Goal: Check status: Check status

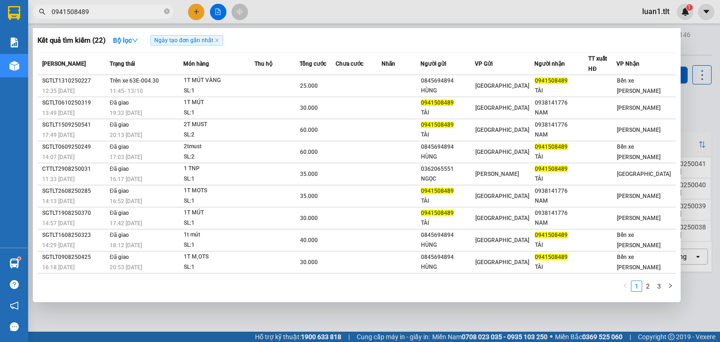
type input "0941508489"
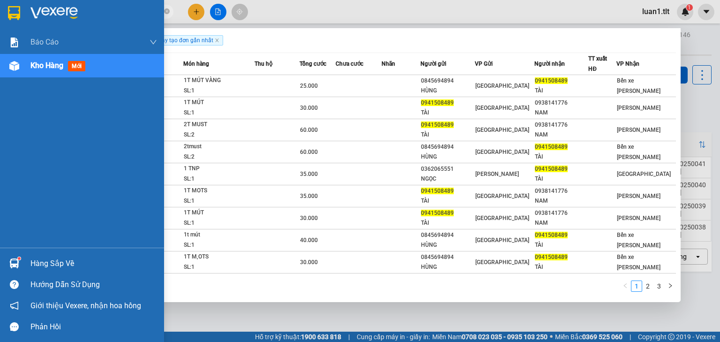
click at [23, 251] on div "Hàng sắp về Hướng dẫn sử dụng Giới thiệu Vexere, nhận hoa hồng Phản hồi" at bounding box center [82, 293] width 164 height 90
click at [15, 258] on div at bounding box center [14, 263] width 16 height 16
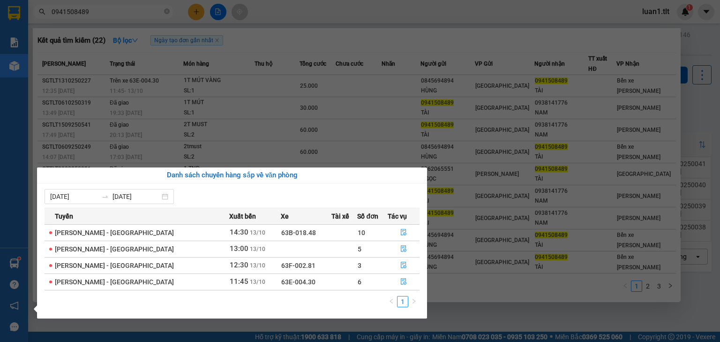
click at [447, 316] on section "Kết quả [PERSON_NAME] ( 22 ) Bộ lọc Ngày tạo [PERSON_NAME] nhất Mã ĐH Trạng thá…" at bounding box center [360, 171] width 720 height 342
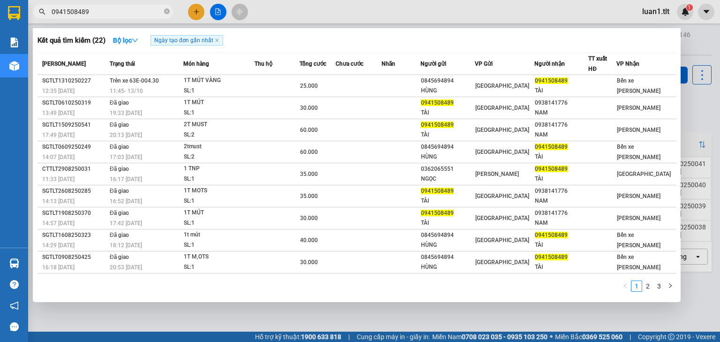
click at [447, 317] on div at bounding box center [360, 171] width 720 height 342
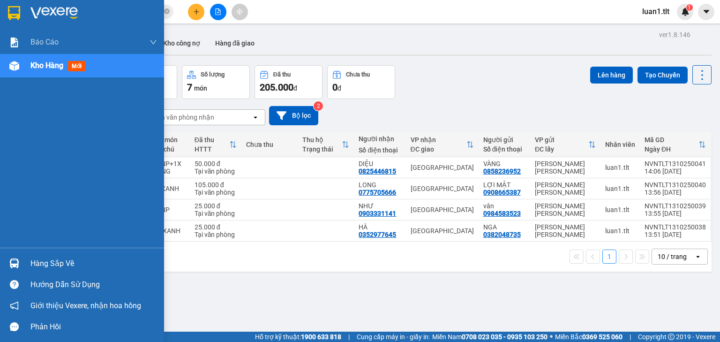
drag, startPoint x: 41, startPoint y: 9, endPoint x: 47, endPoint y: 272, distance: 263.2
click at [41, 10] on img at bounding box center [53, 13] width 47 height 14
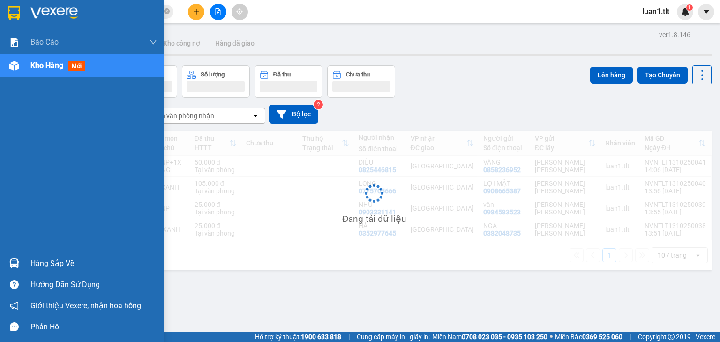
click at [44, 264] on div "Hàng sắp về" at bounding box center [93, 264] width 127 height 14
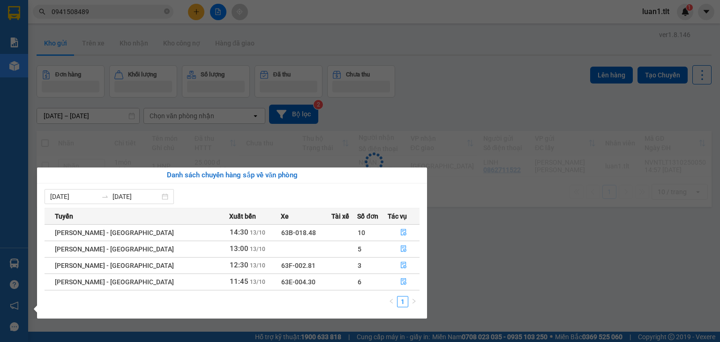
click at [473, 294] on section "Kết quả [PERSON_NAME] ( 22 ) Bộ lọc Ngày tạo [PERSON_NAME] nhất Mã ĐH Trạng thá…" at bounding box center [360, 171] width 720 height 342
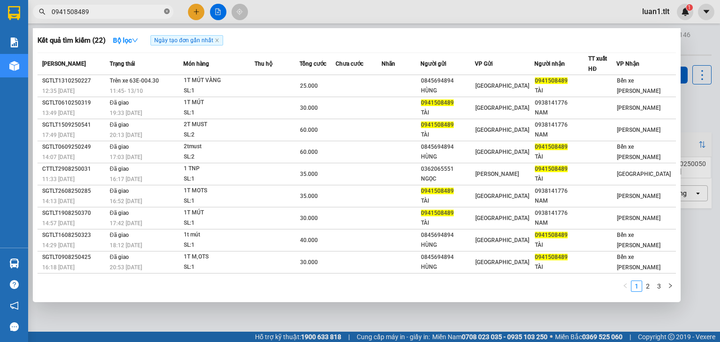
drag, startPoint x: 165, startPoint y: 9, endPoint x: 152, endPoint y: 15, distance: 13.9
click at [165, 9] on icon "close-circle" at bounding box center [167, 11] width 6 height 6
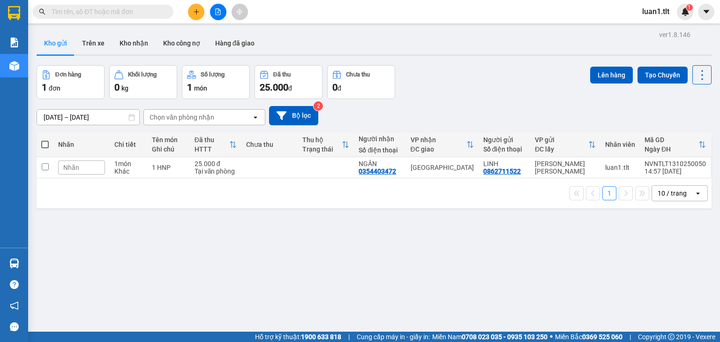
click at [121, 14] on input "text" at bounding box center [107, 12] width 111 height 10
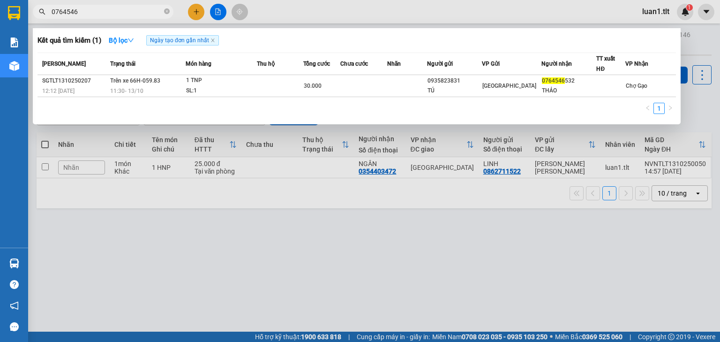
type input "0764546"
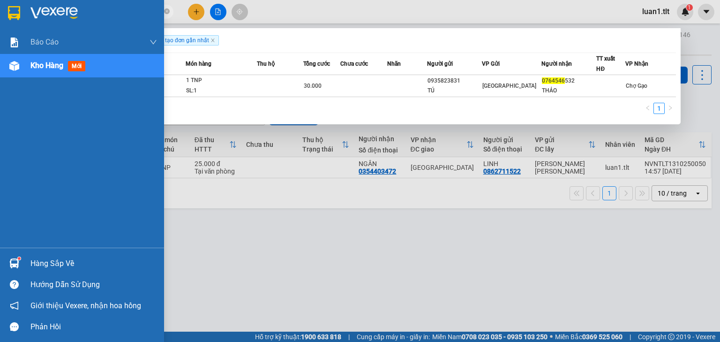
drag, startPoint x: 27, startPoint y: 257, endPoint x: 0, endPoint y: 233, distance: 36.5
click at [14, 242] on div "Báo cáo Báo cáo dòng tiền (Nhân Viên) Doanh số tạo đơn theo VP gửi (nhân viên) …" at bounding box center [82, 171] width 164 height 342
click at [31, 267] on div "Hàng sắp về" at bounding box center [93, 264] width 127 height 14
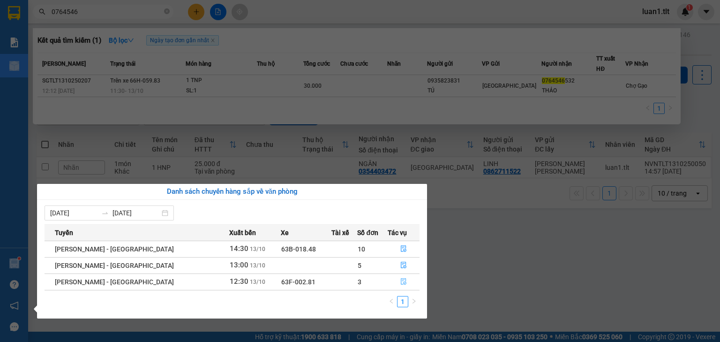
click at [401, 283] on icon "file-done" at bounding box center [404, 281] width 7 height 7
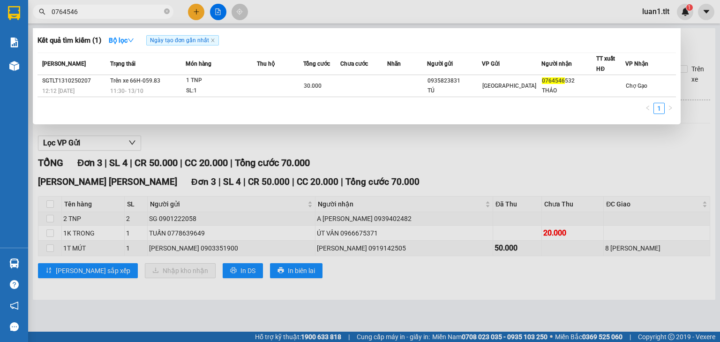
click at [424, 146] on div at bounding box center [360, 171] width 720 height 342
drag, startPoint x: 166, startPoint y: 8, endPoint x: 137, endPoint y: 8, distance: 28.6
click at [165, 9] on icon "close-circle" at bounding box center [167, 11] width 6 height 6
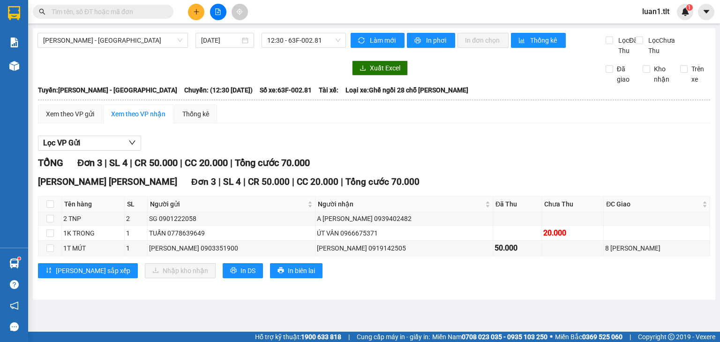
click at [133, 8] on input "text" at bounding box center [107, 12] width 111 height 10
click at [116, 13] on input "text" at bounding box center [107, 12] width 111 height 10
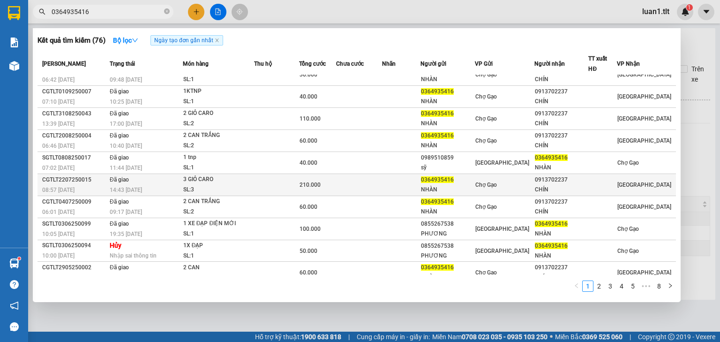
scroll to position [17, 0]
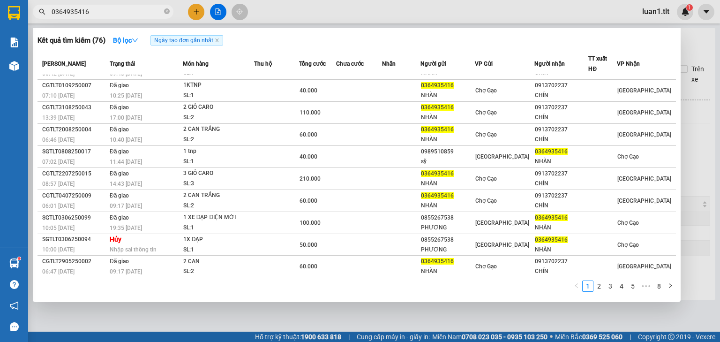
type input "0364935416"
click at [599, 281] on link "2" at bounding box center [599, 286] width 10 height 10
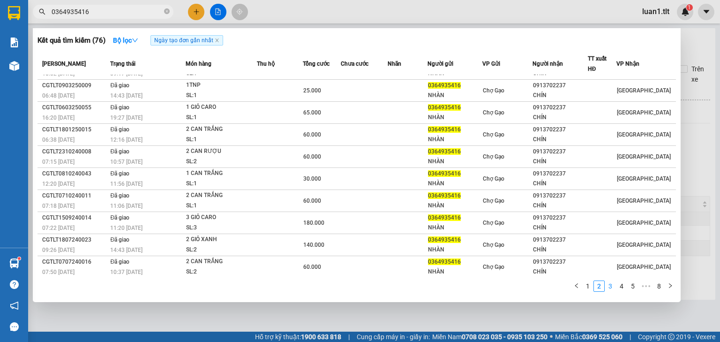
click at [610, 288] on link "3" at bounding box center [611, 286] width 10 height 10
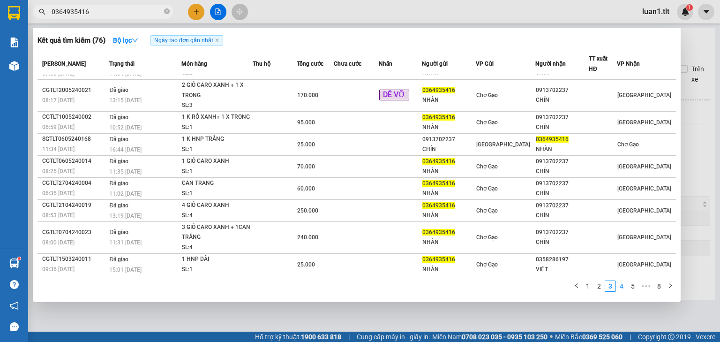
click at [619, 286] on link "4" at bounding box center [622, 286] width 10 height 10
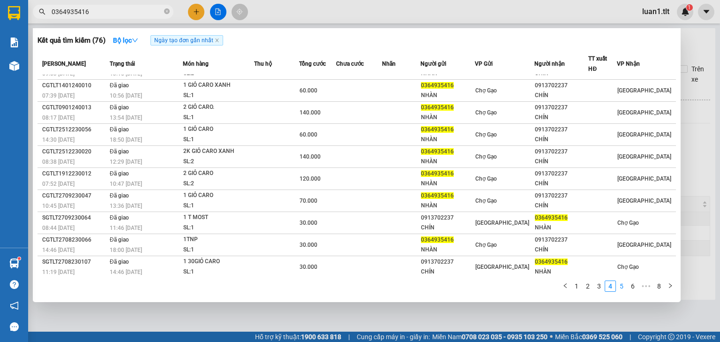
click at [624, 289] on link "5" at bounding box center [622, 286] width 10 height 10
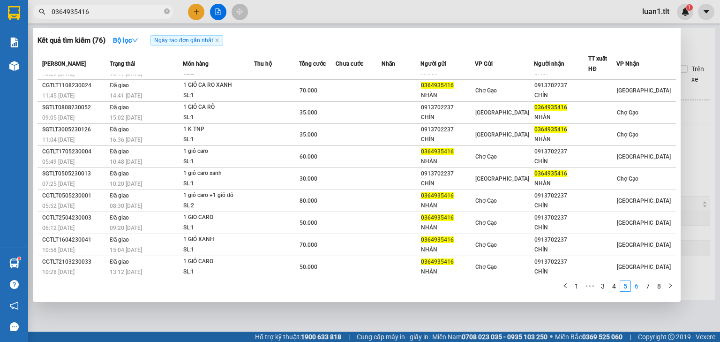
click at [633, 290] on link "6" at bounding box center [637, 286] width 10 height 10
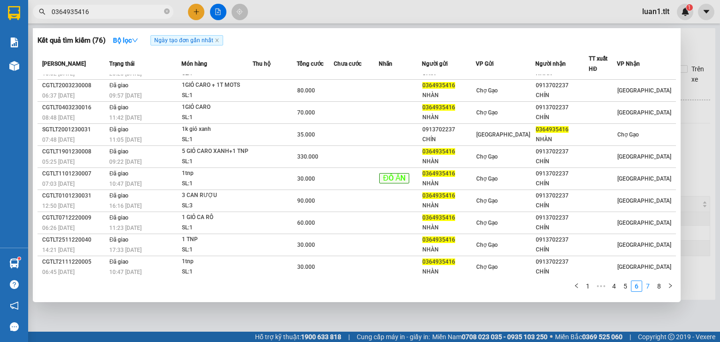
click at [646, 287] on link "7" at bounding box center [648, 286] width 10 height 10
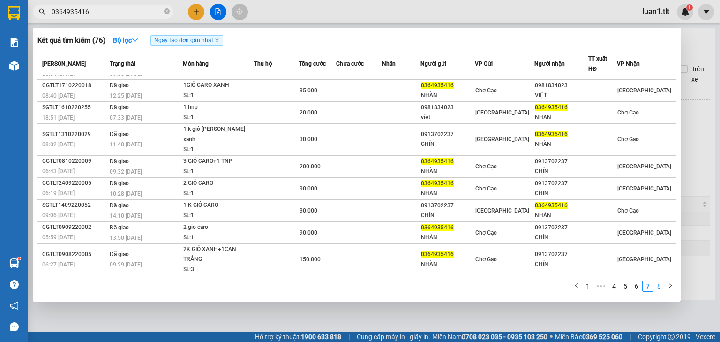
click at [655, 287] on link "8" at bounding box center [659, 286] width 10 height 10
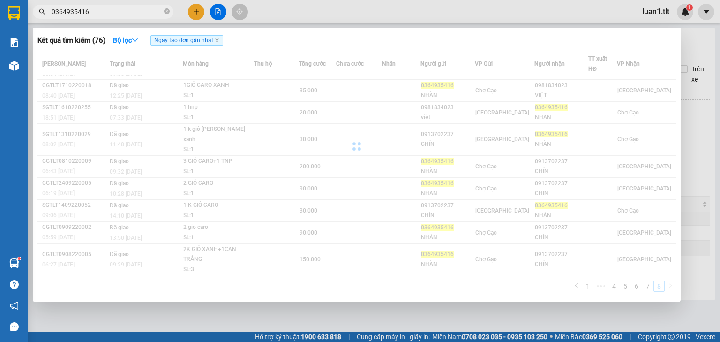
scroll to position [0, 0]
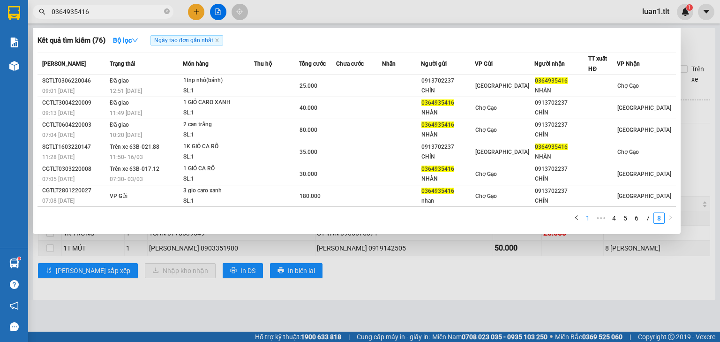
click at [588, 213] on link "1" at bounding box center [588, 218] width 10 height 10
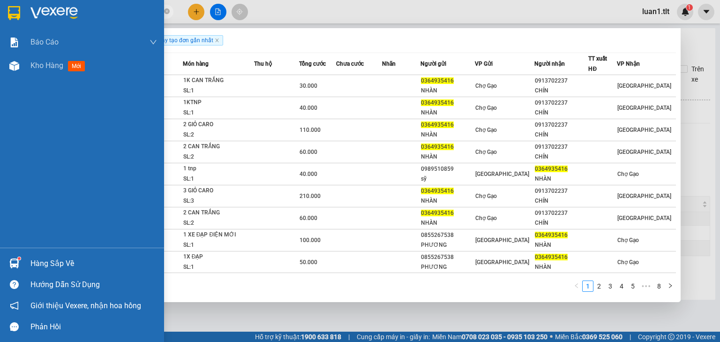
click at [12, 262] on img at bounding box center [14, 263] width 10 height 10
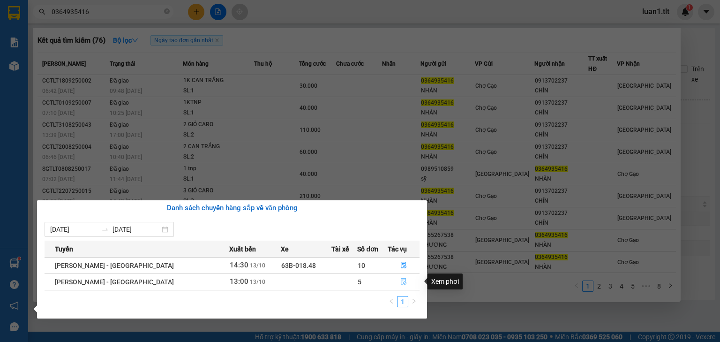
click at [401, 283] on icon "file-done" at bounding box center [404, 281] width 7 height 7
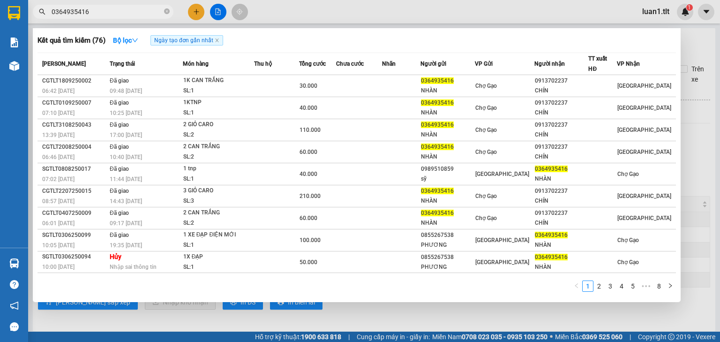
click at [361, 320] on div at bounding box center [360, 171] width 720 height 342
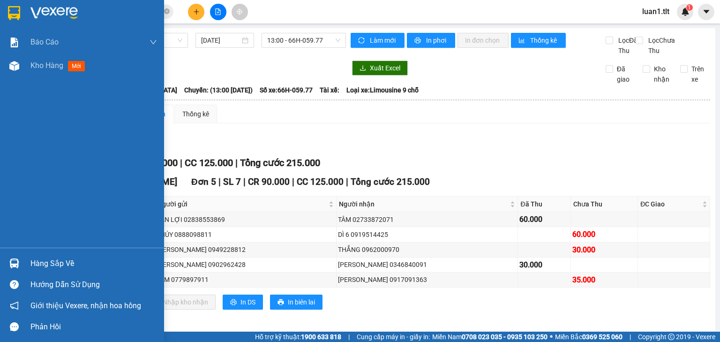
click at [18, 10] on img at bounding box center [14, 13] width 12 height 14
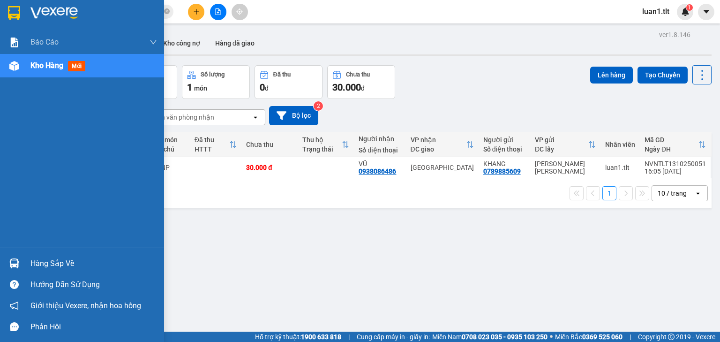
drag, startPoint x: 22, startPoint y: 261, endPoint x: 39, endPoint y: 261, distance: 17.8
click at [23, 261] on div "Hàng sắp về" at bounding box center [82, 263] width 164 height 21
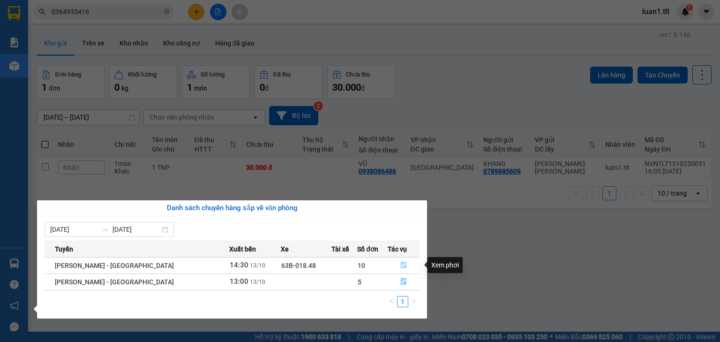
click at [401, 268] on icon "file-done" at bounding box center [404, 265] width 7 height 7
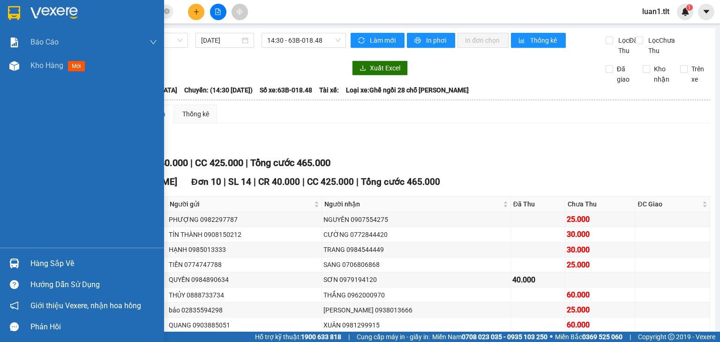
click at [27, 12] on div at bounding box center [82, 15] width 164 height 30
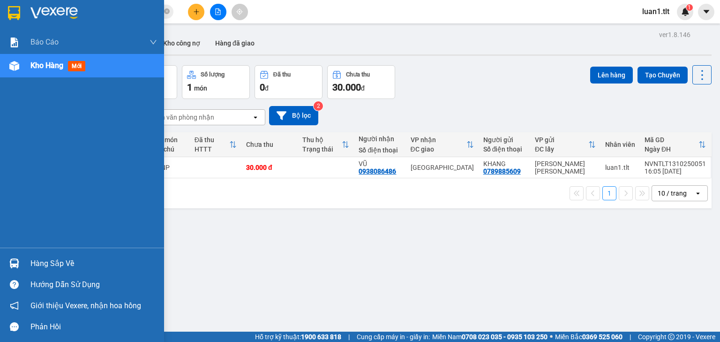
click at [11, 11] on img at bounding box center [14, 13] width 12 height 14
